Goal: Check status: Check status

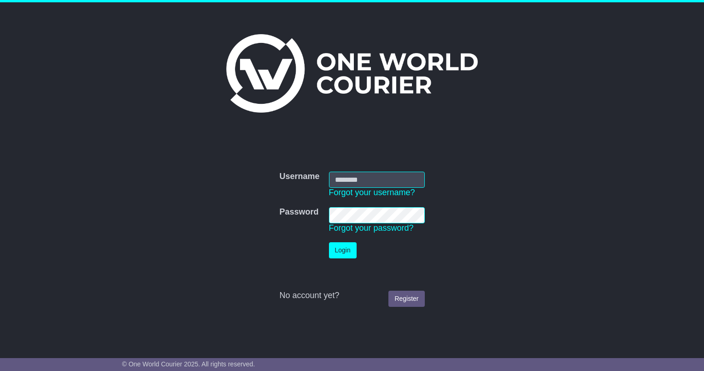
type input "**********"
click at [347, 250] on button "Login" at bounding box center [343, 250] width 28 height 16
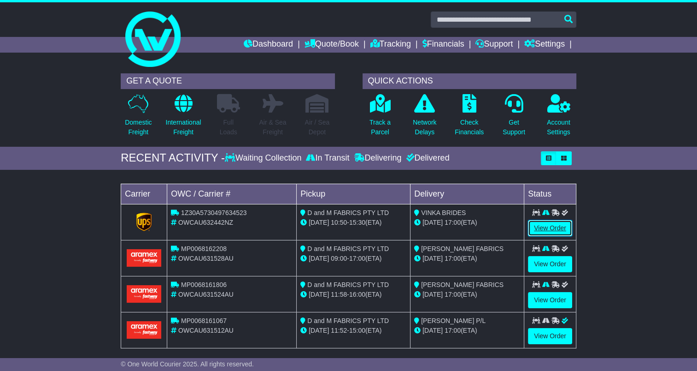
click at [548, 226] on link "View Order" at bounding box center [550, 228] width 44 height 16
